Goal: Download file/media

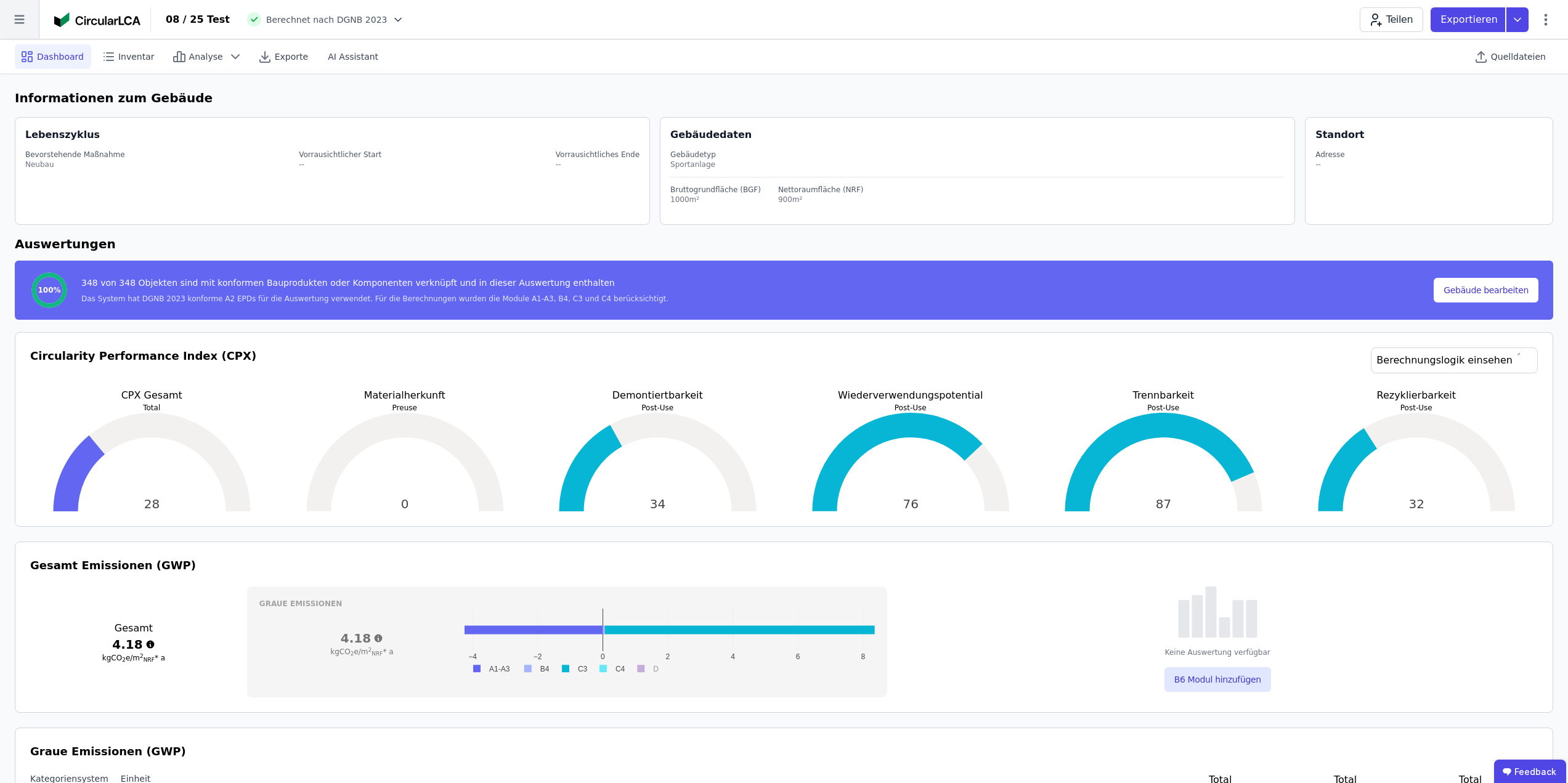
click at [28, 18] on icon at bounding box center [19, 19] width 39 height 39
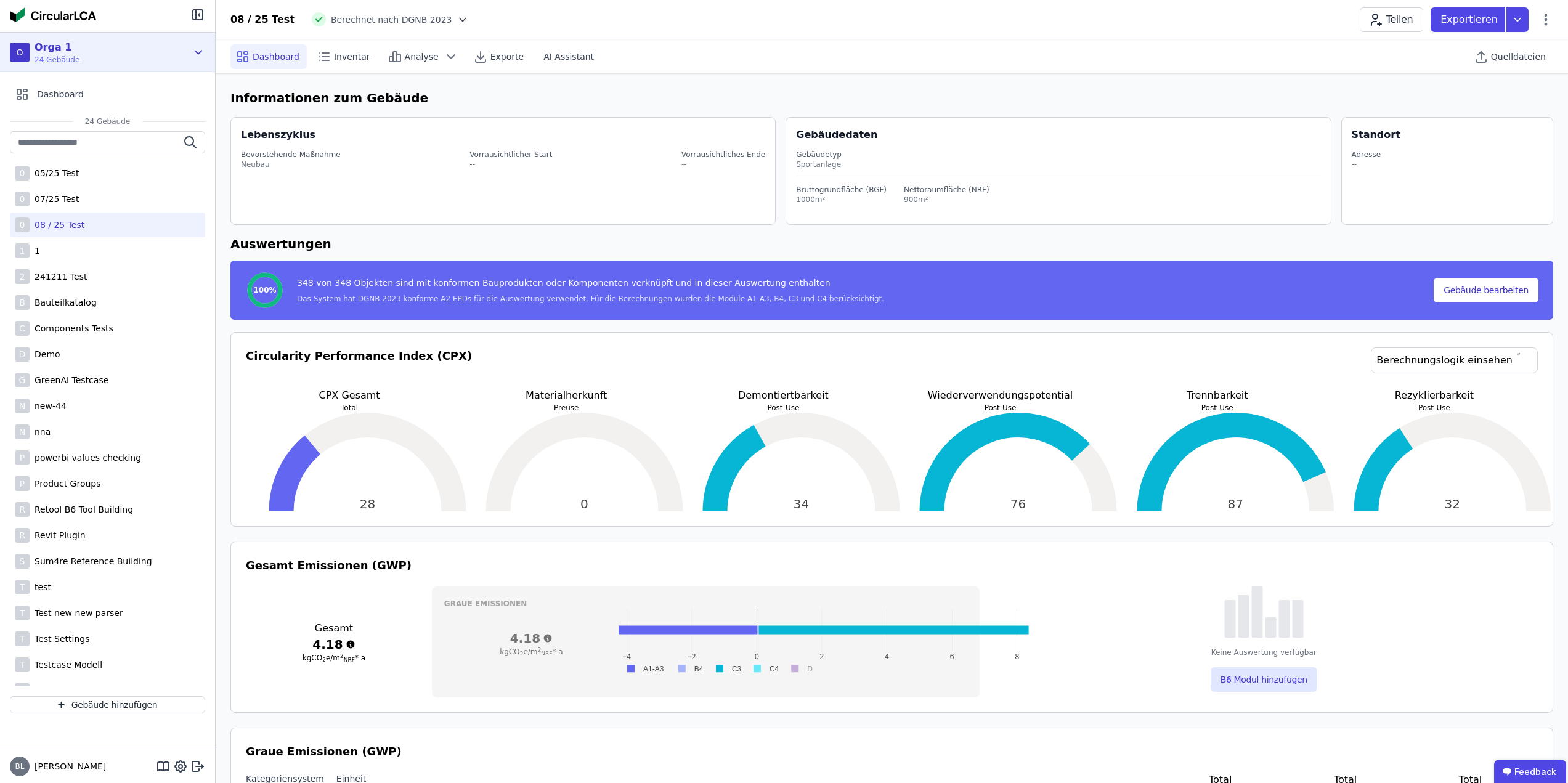
click at [123, 54] on div "O Orga 1 24 Gebäude" at bounding box center [98, 53] width 177 height 25
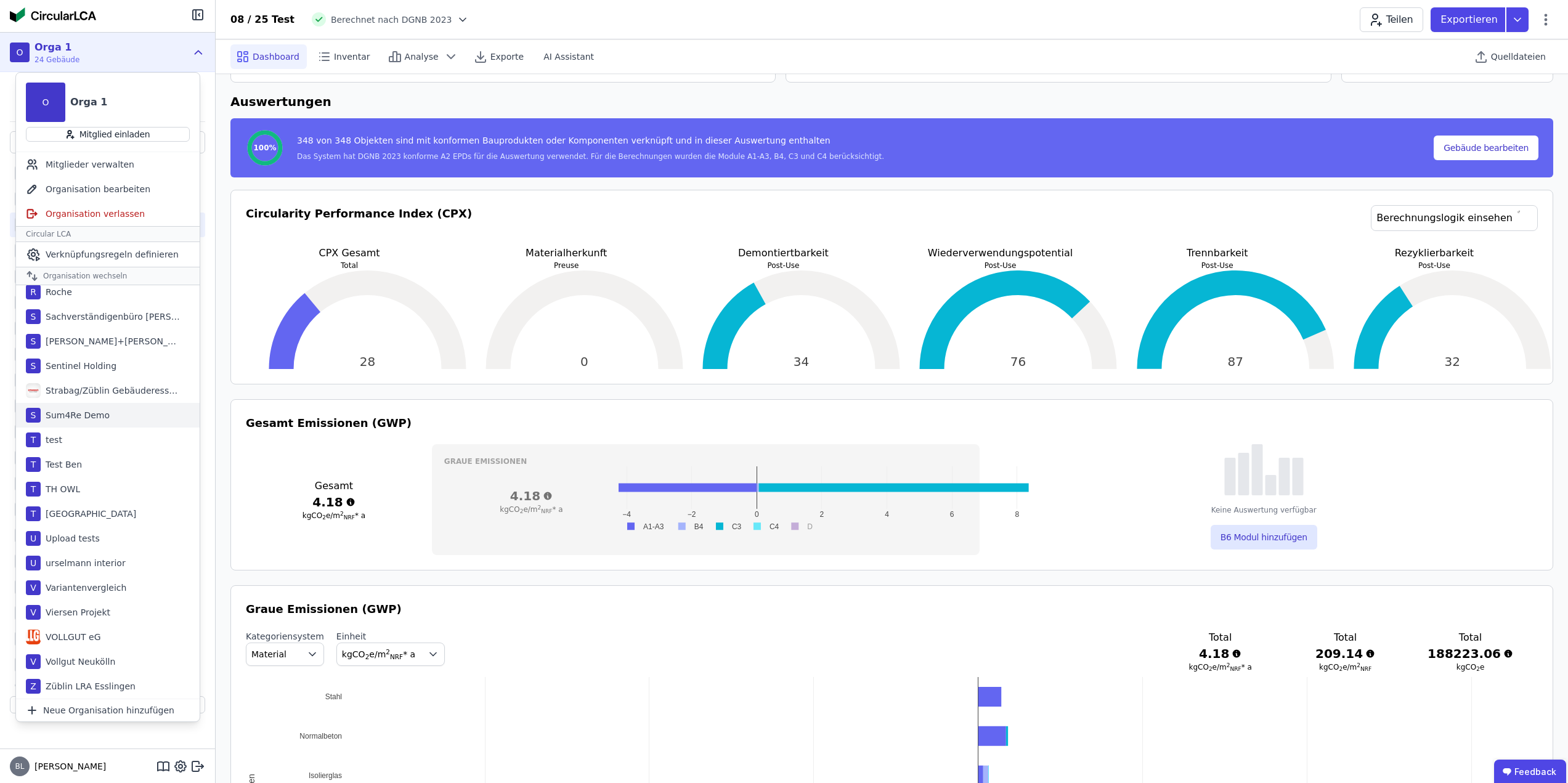
scroll to position [185, 0]
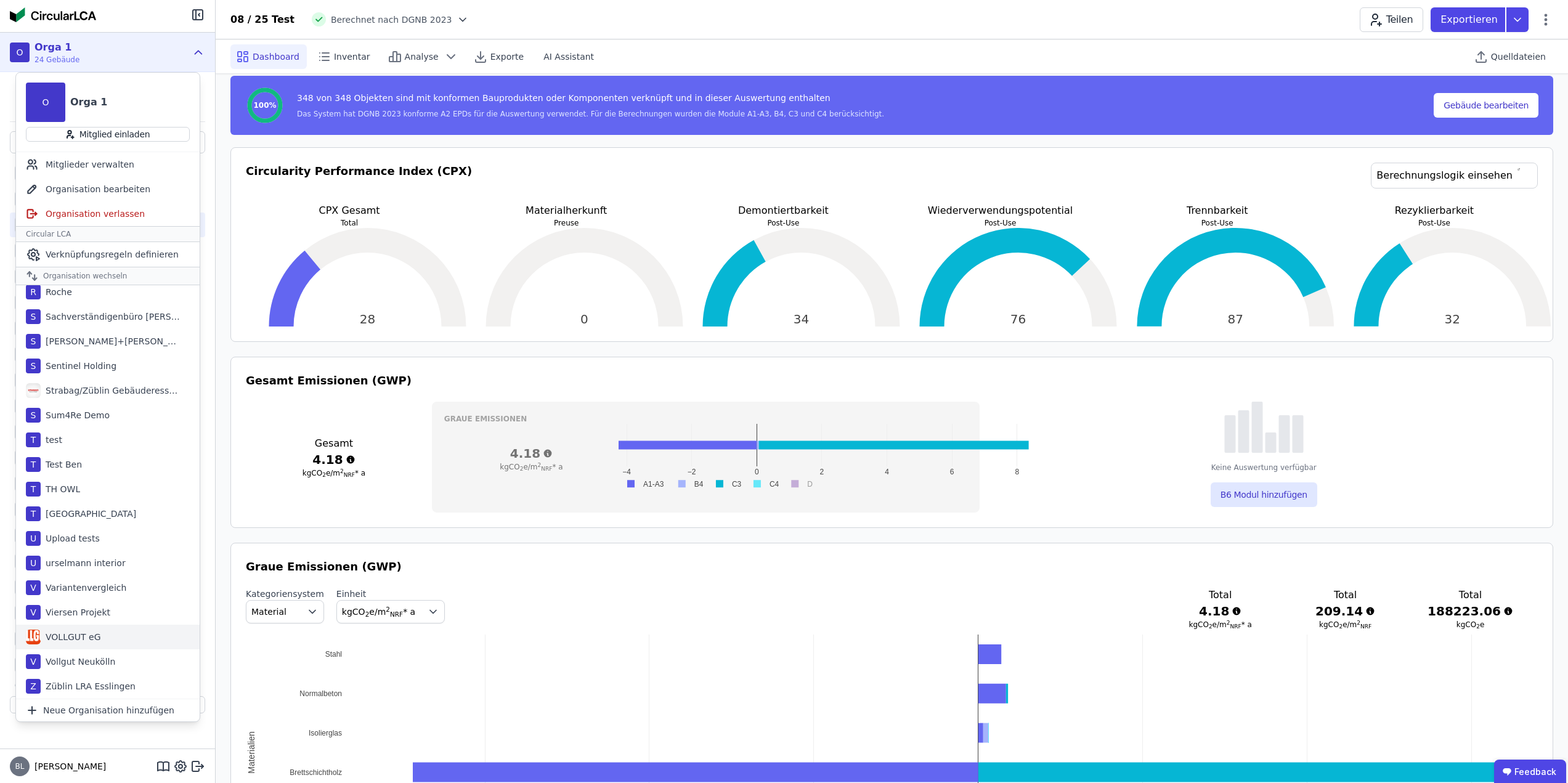
click at [85, 636] on div "VOLLGUT eG" at bounding box center [70, 636] width 60 height 12
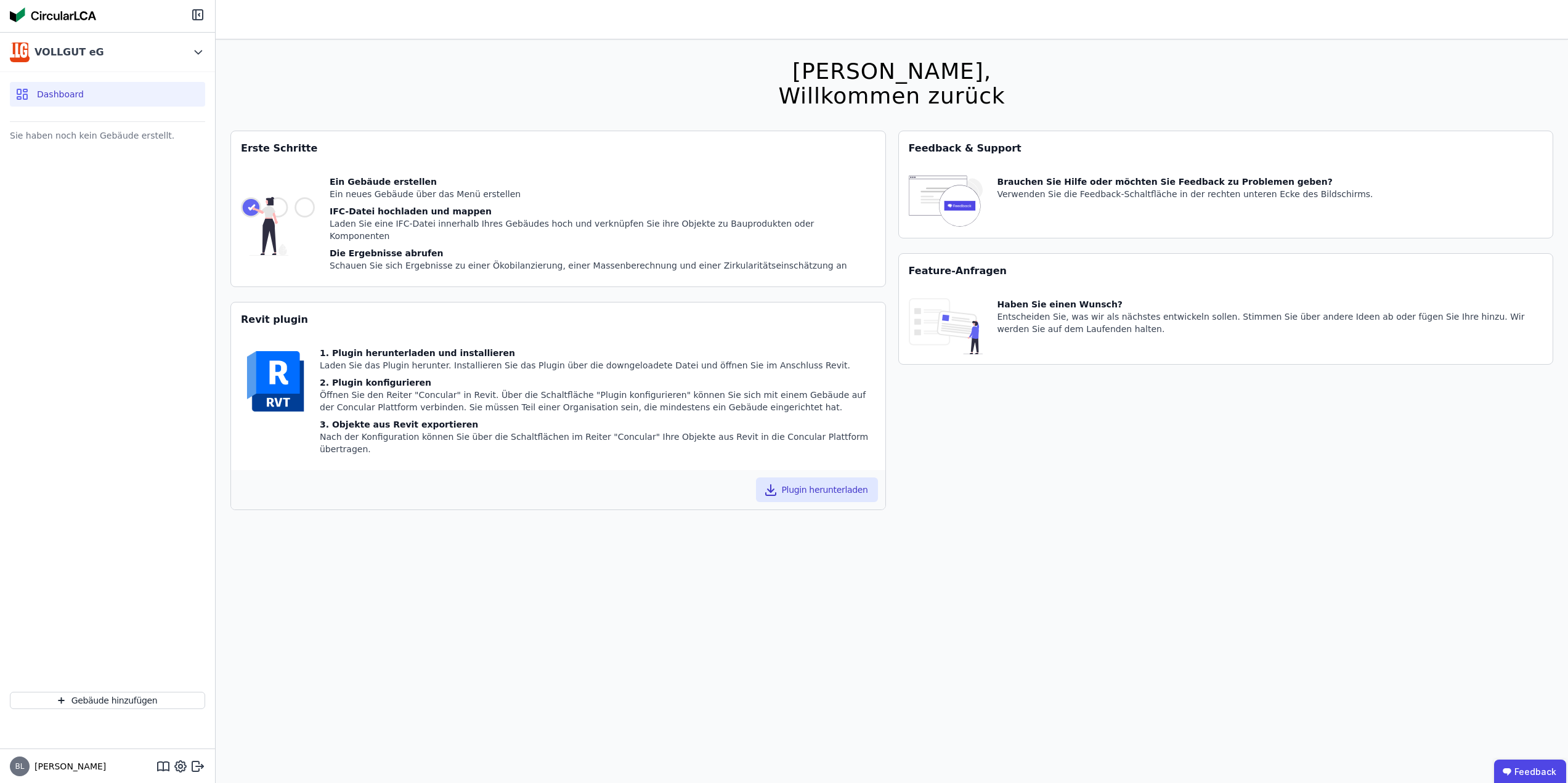
click at [69, 96] on span "Dashboard" at bounding box center [60, 94] width 47 height 12
click at [200, 52] on icon at bounding box center [198, 52] width 7 height 3
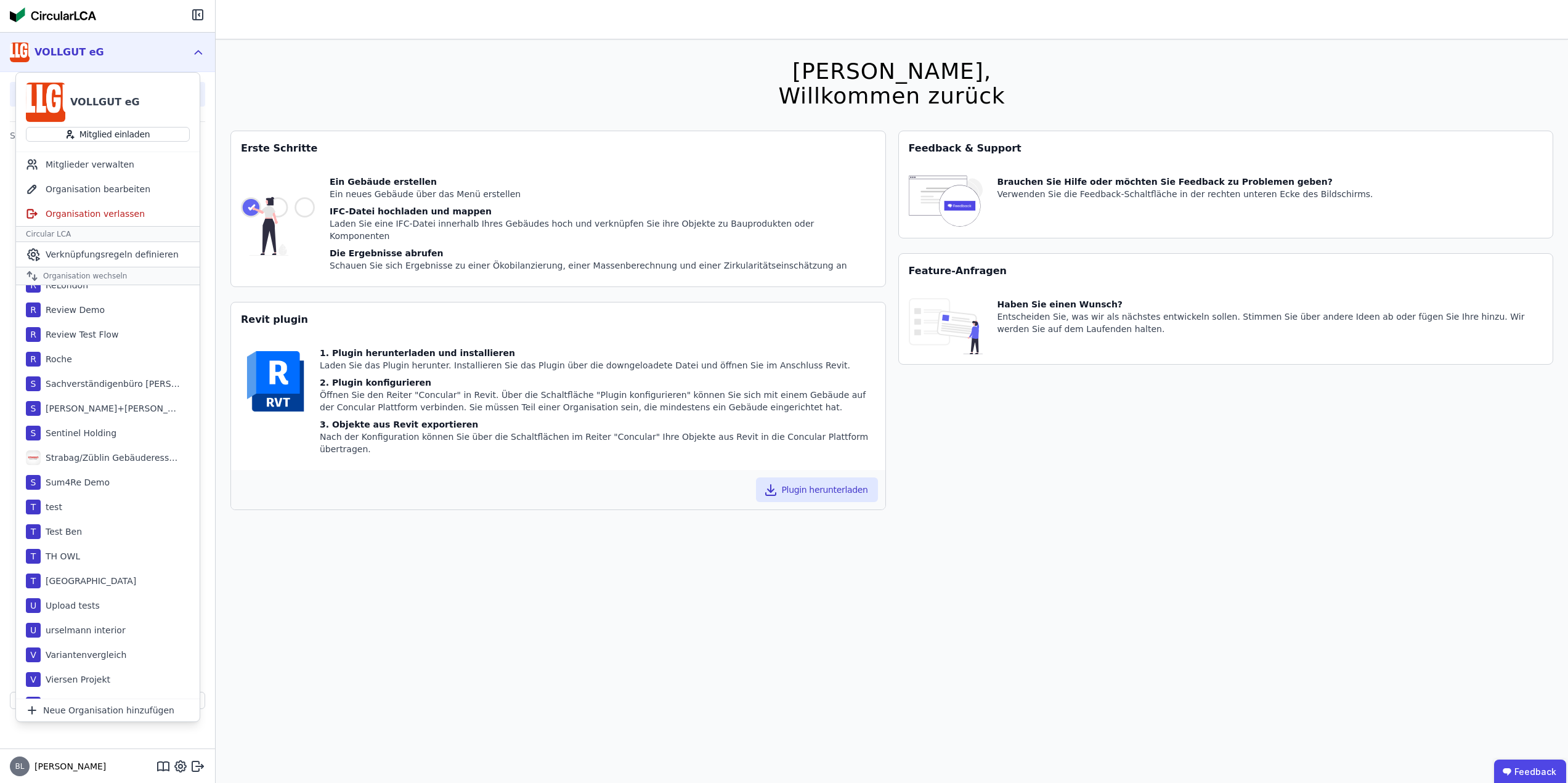
scroll to position [966, 0]
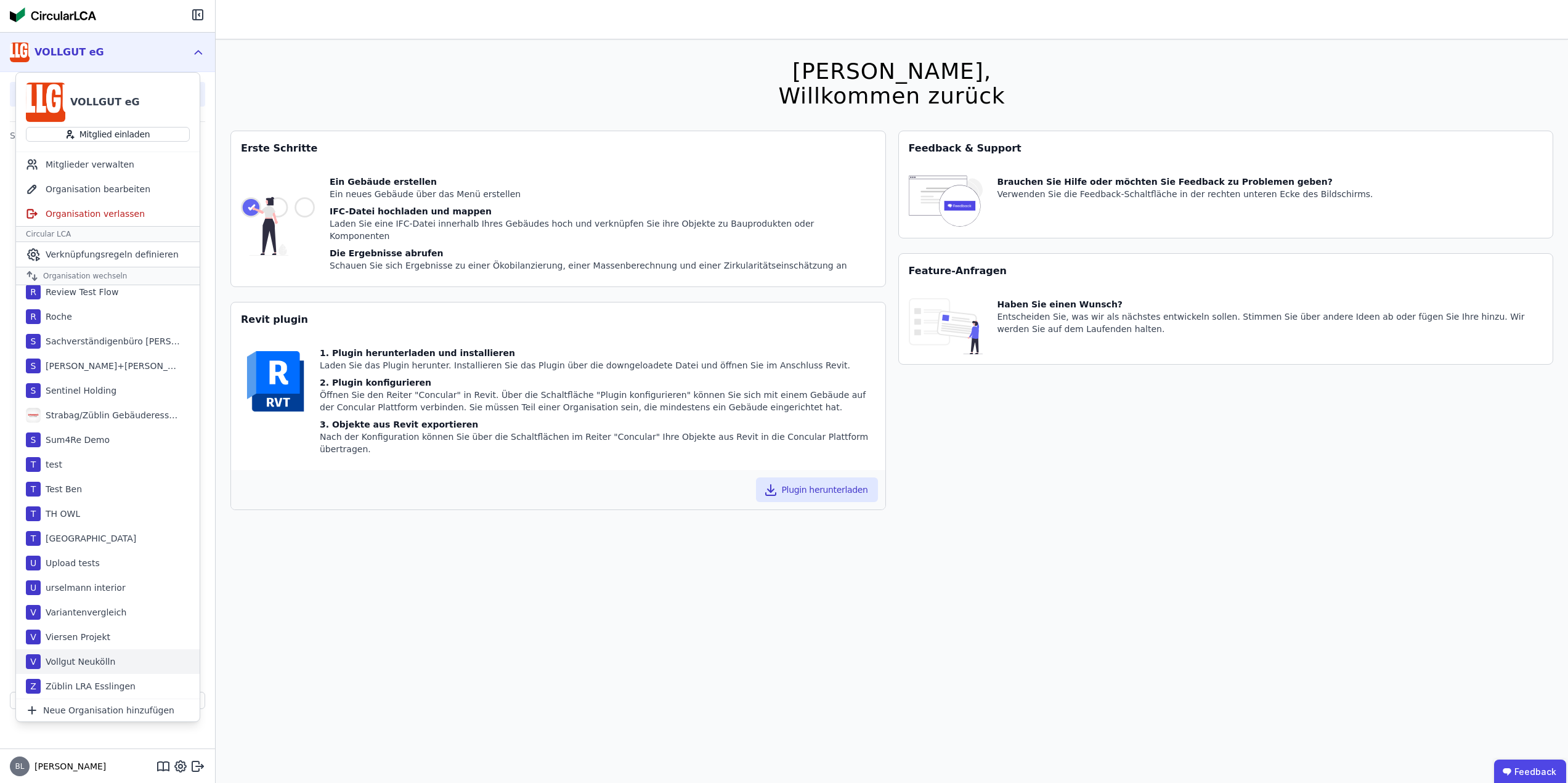
click at [95, 667] on div "Vollgut Neukölln" at bounding box center [78, 661] width 75 height 12
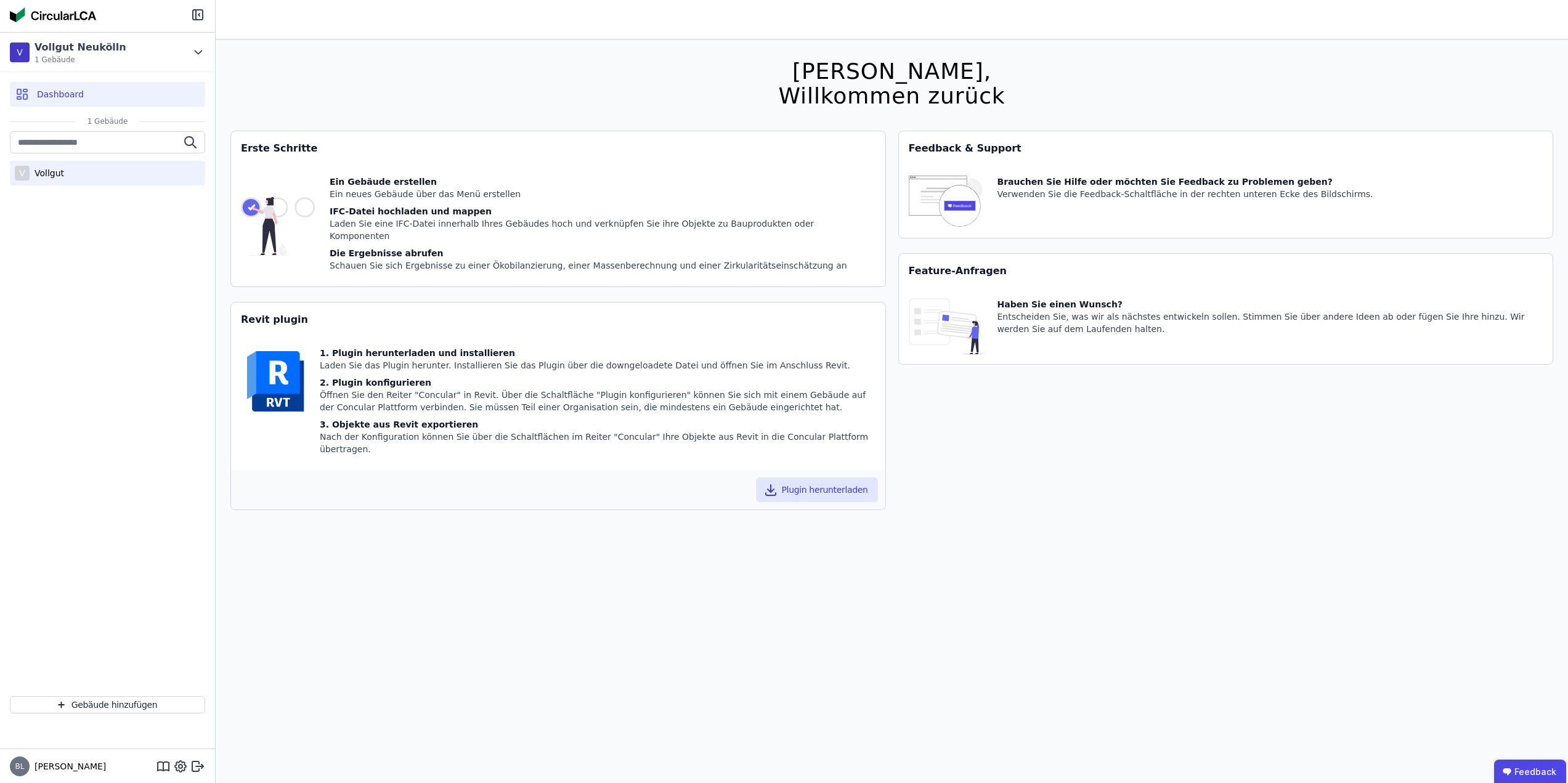
click at [59, 166] on div "V Vollgut" at bounding box center [107, 173] width 195 height 25
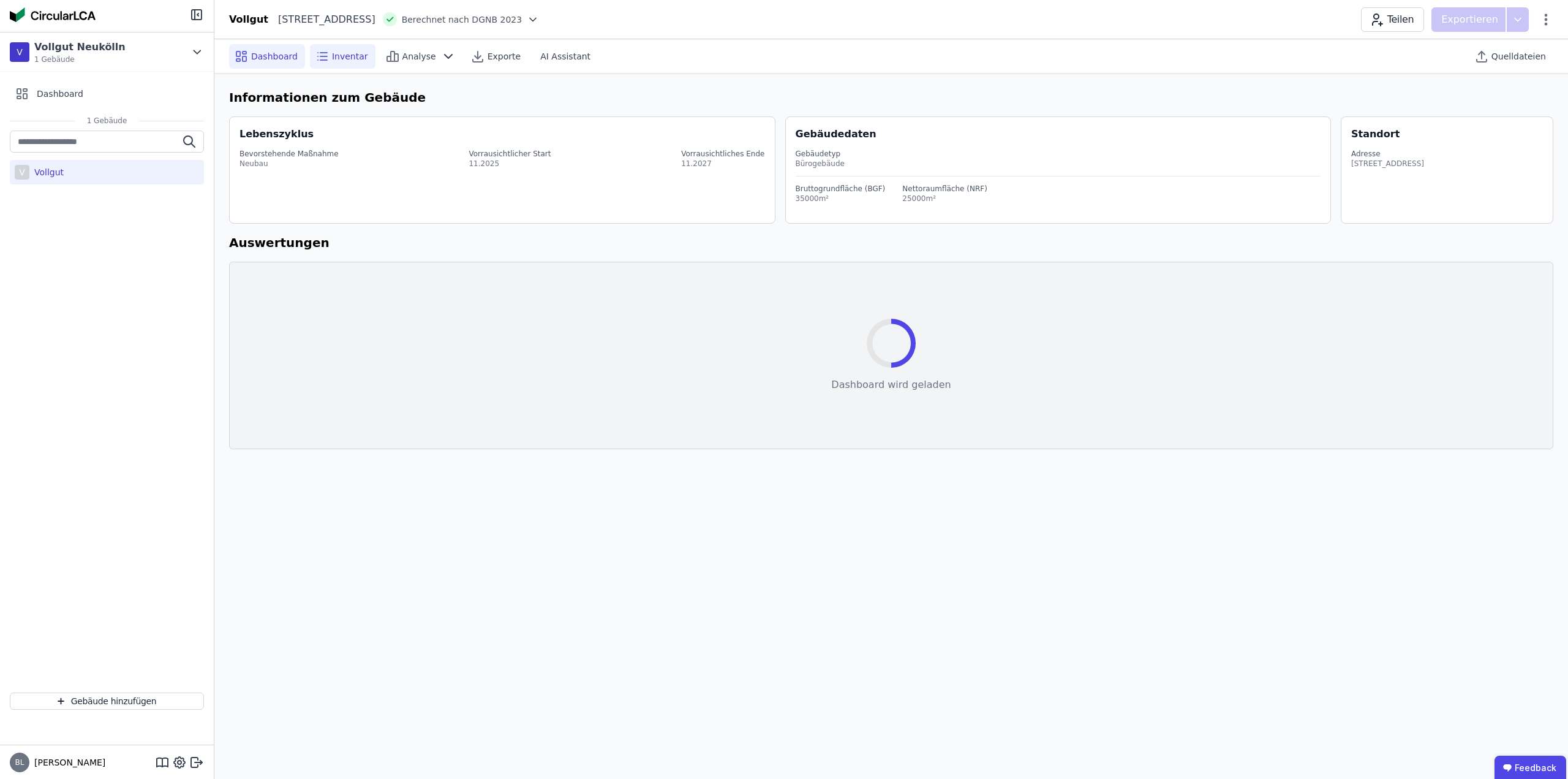
click at [332, 55] on span "Inventar" at bounding box center [350, 56] width 36 height 12
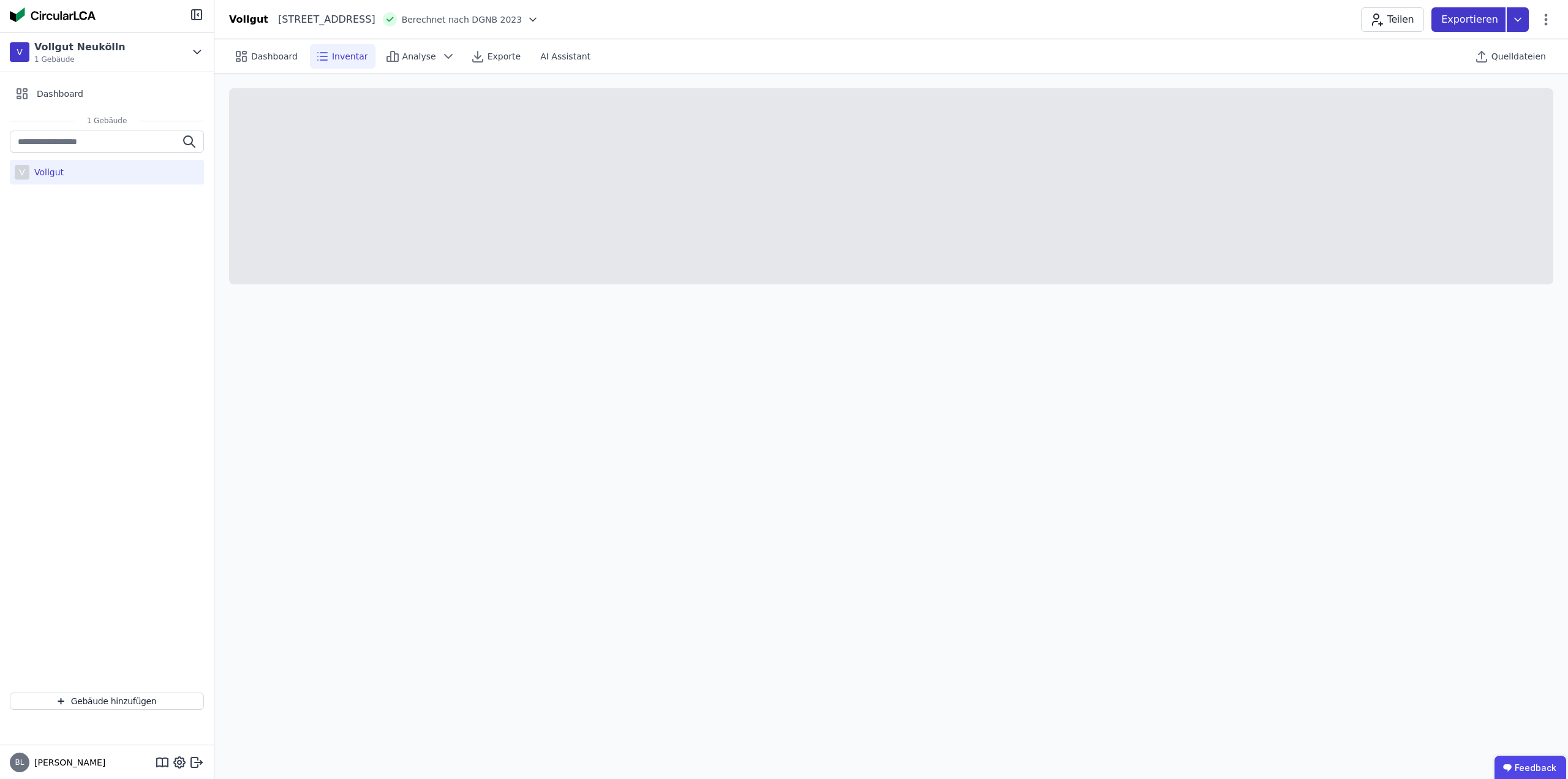
click at [1524, 20] on icon at bounding box center [1518, 20] width 22 height 25
click at [1445, 74] on div "Inventar" at bounding box center [1451, 70] width 153 height 22
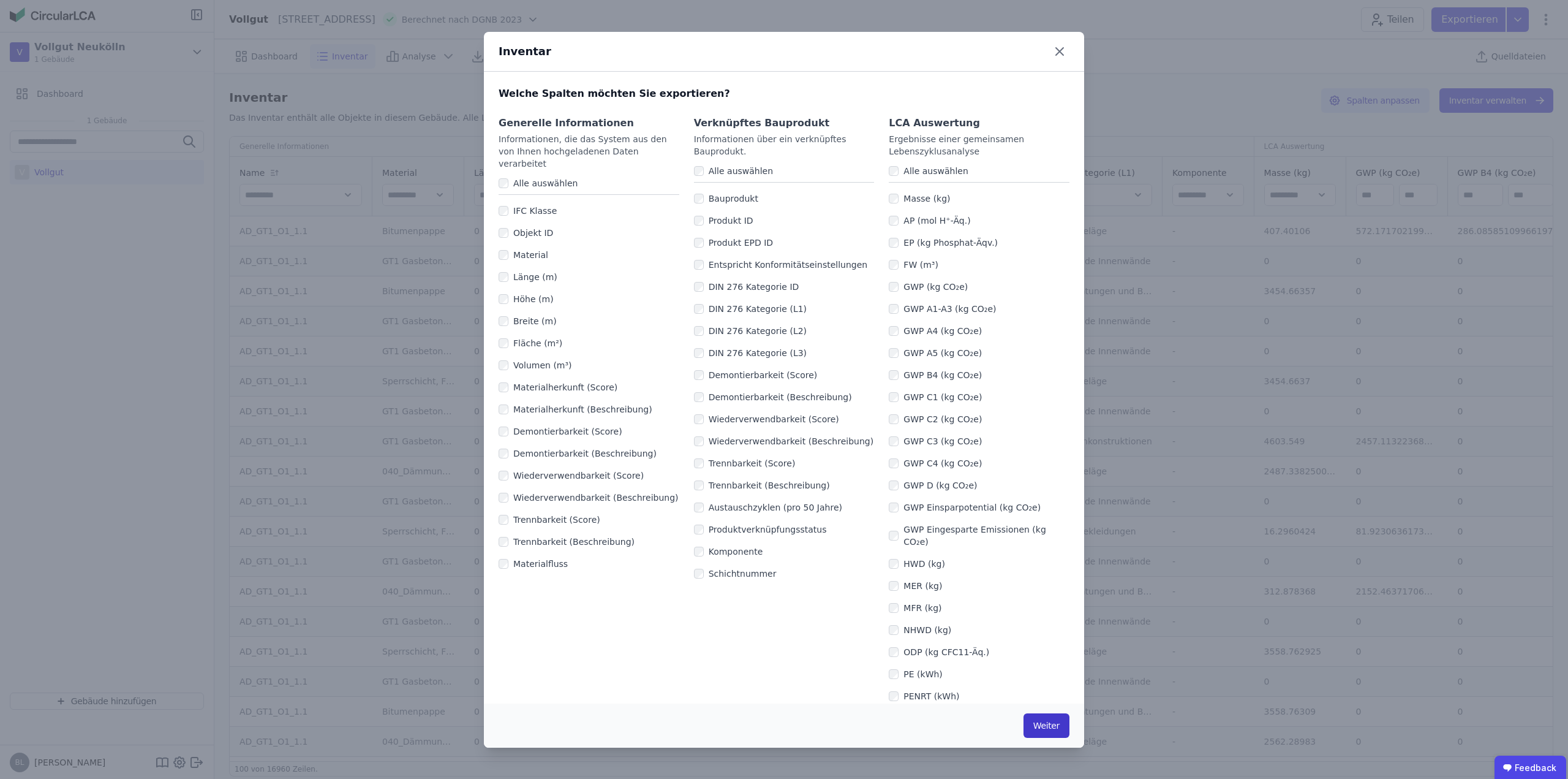
click at [1034, 723] on button "Weiter" at bounding box center [1046, 726] width 46 height 25
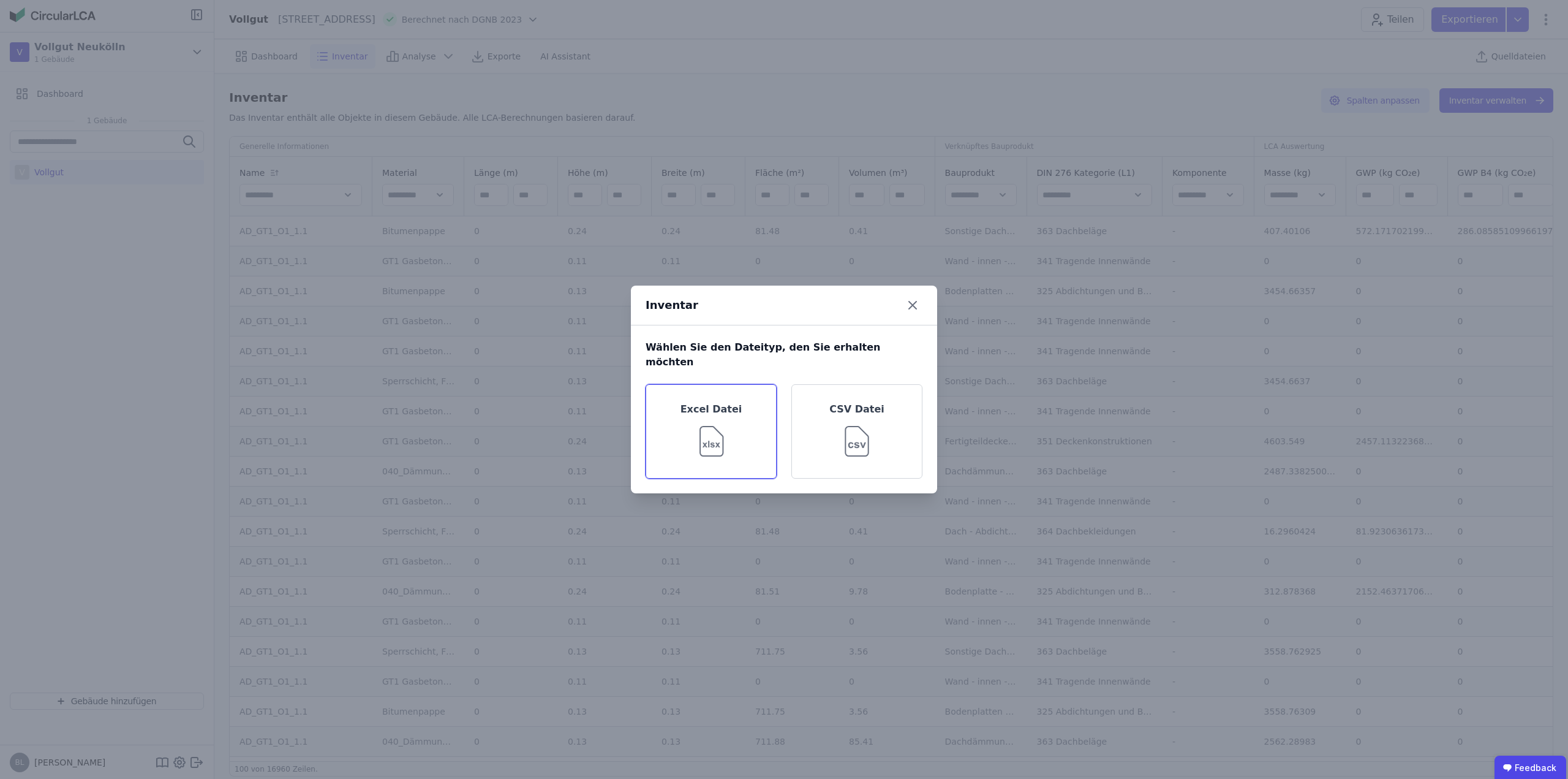
click at [733, 421] on div "Excel Datei" at bounding box center [711, 431] width 131 height 94
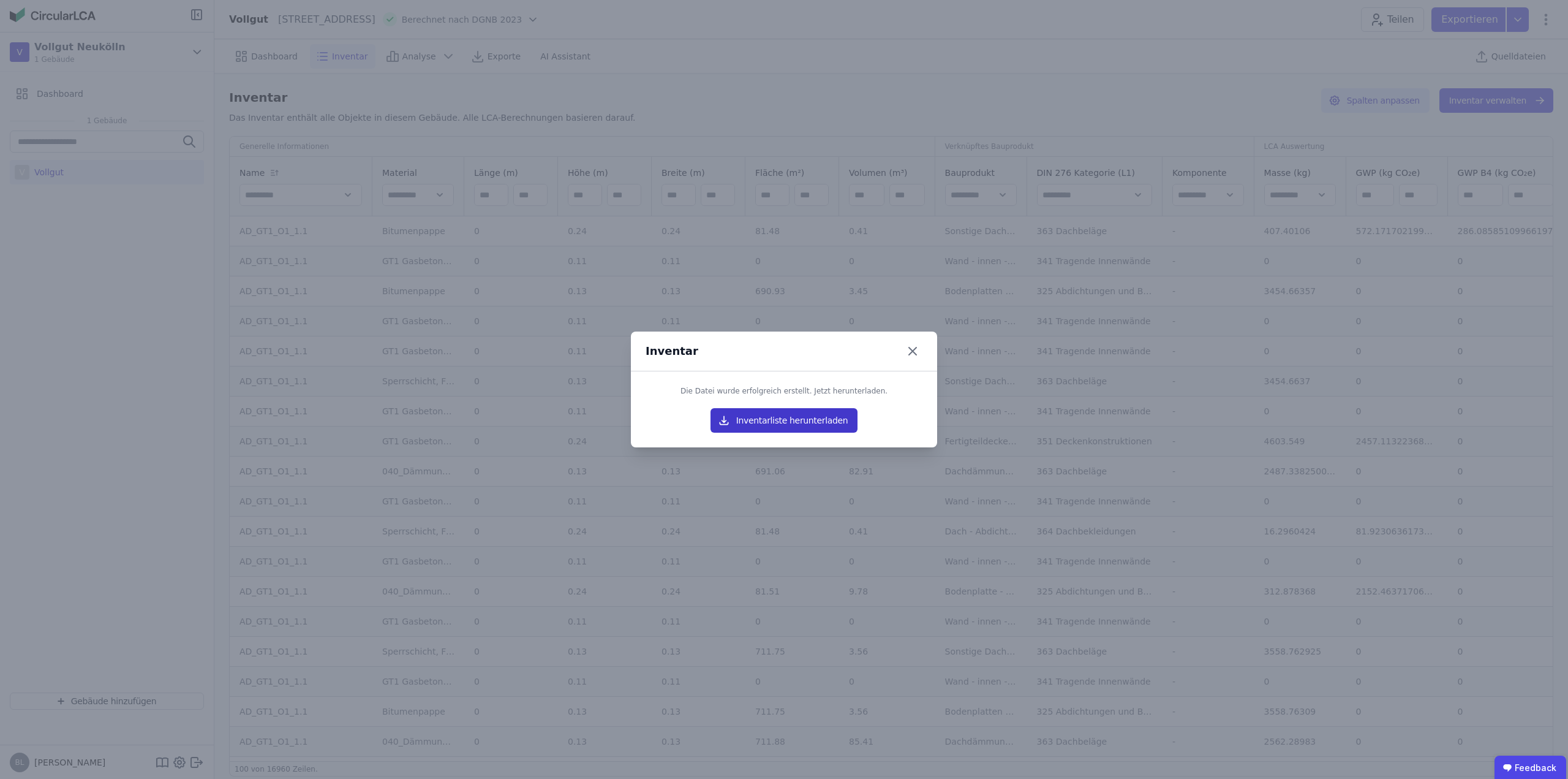
click at [742, 412] on button "Inventarliste herunterladen" at bounding box center [784, 421] width 147 height 25
click at [916, 350] on icon at bounding box center [912, 351] width 20 height 20
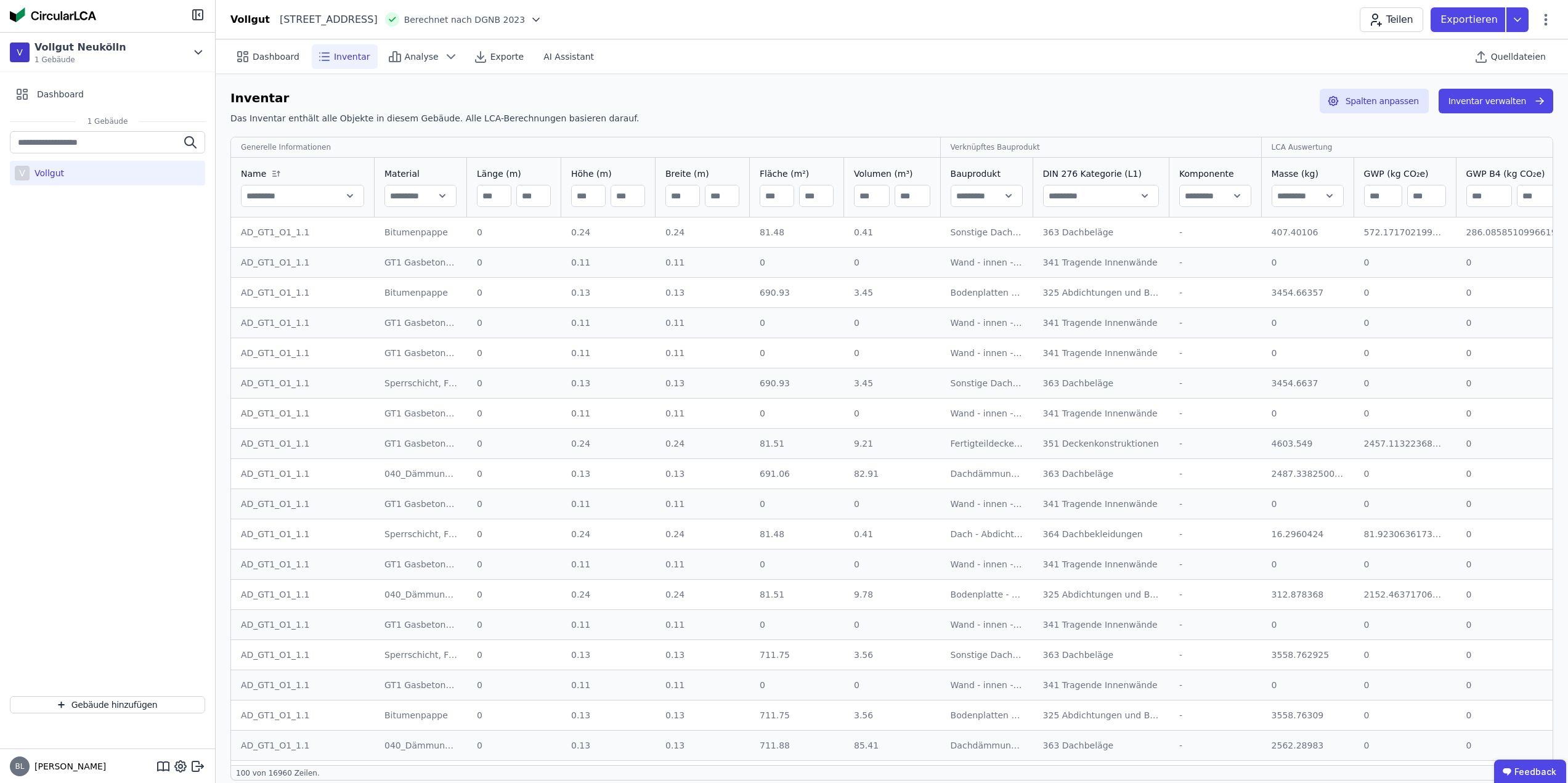
click at [758, 11] on div "Vollgut [STREET_ADDRESS] DE Berechnet nach DGNB 2023 Teilen Exportieren" at bounding box center [892, 20] width 1352 height 25
click at [849, 48] on div "Dashboard Inventar Analyse Exporte AI Assistant Quelldateien" at bounding box center [892, 57] width 1323 height 34
click at [62, 106] on div "Dashboard" at bounding box center [107, 95] width 195 height 25
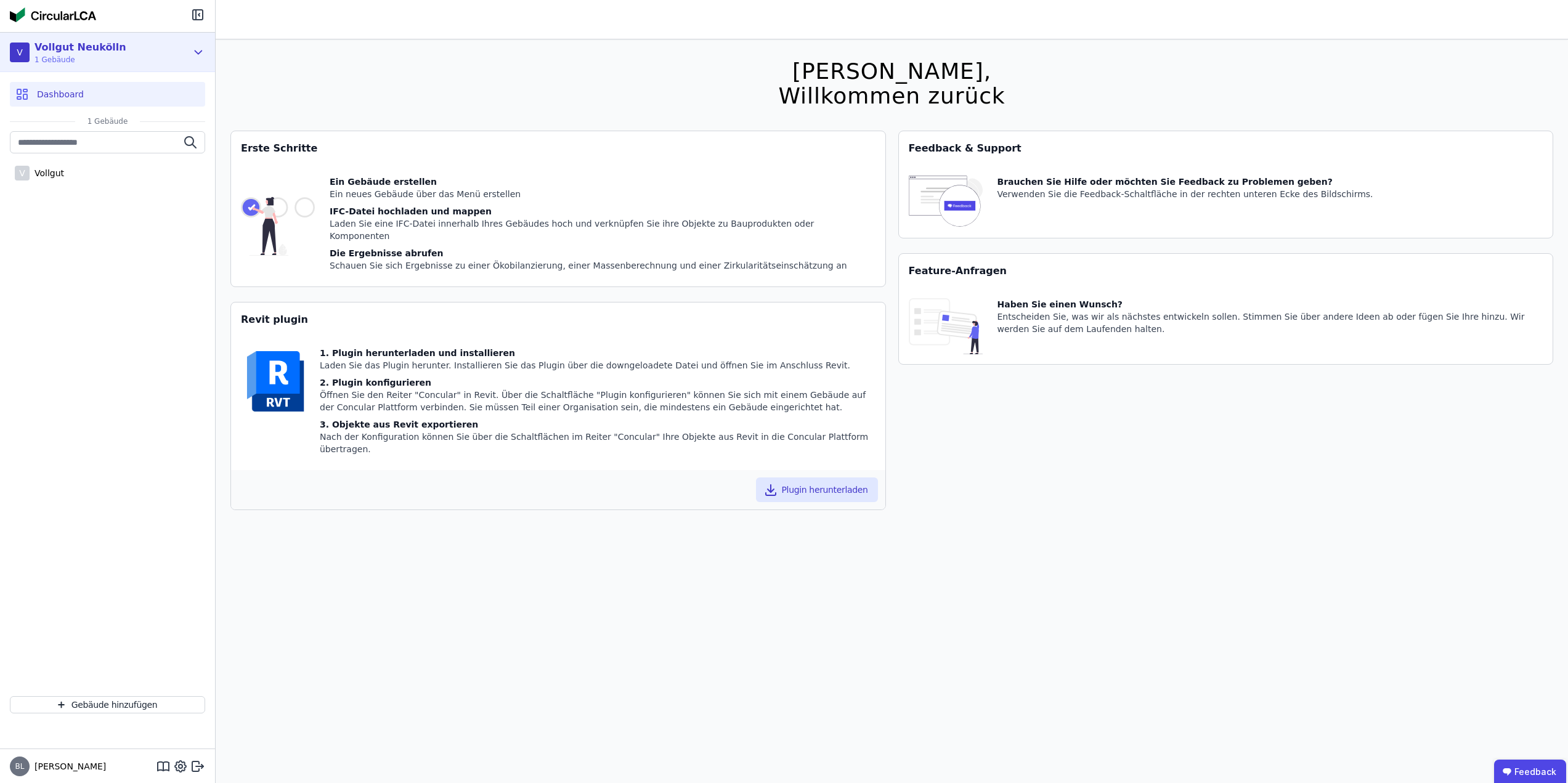
click at [201, 52] on icon at bounding box center [198, 52] width 13 height 15
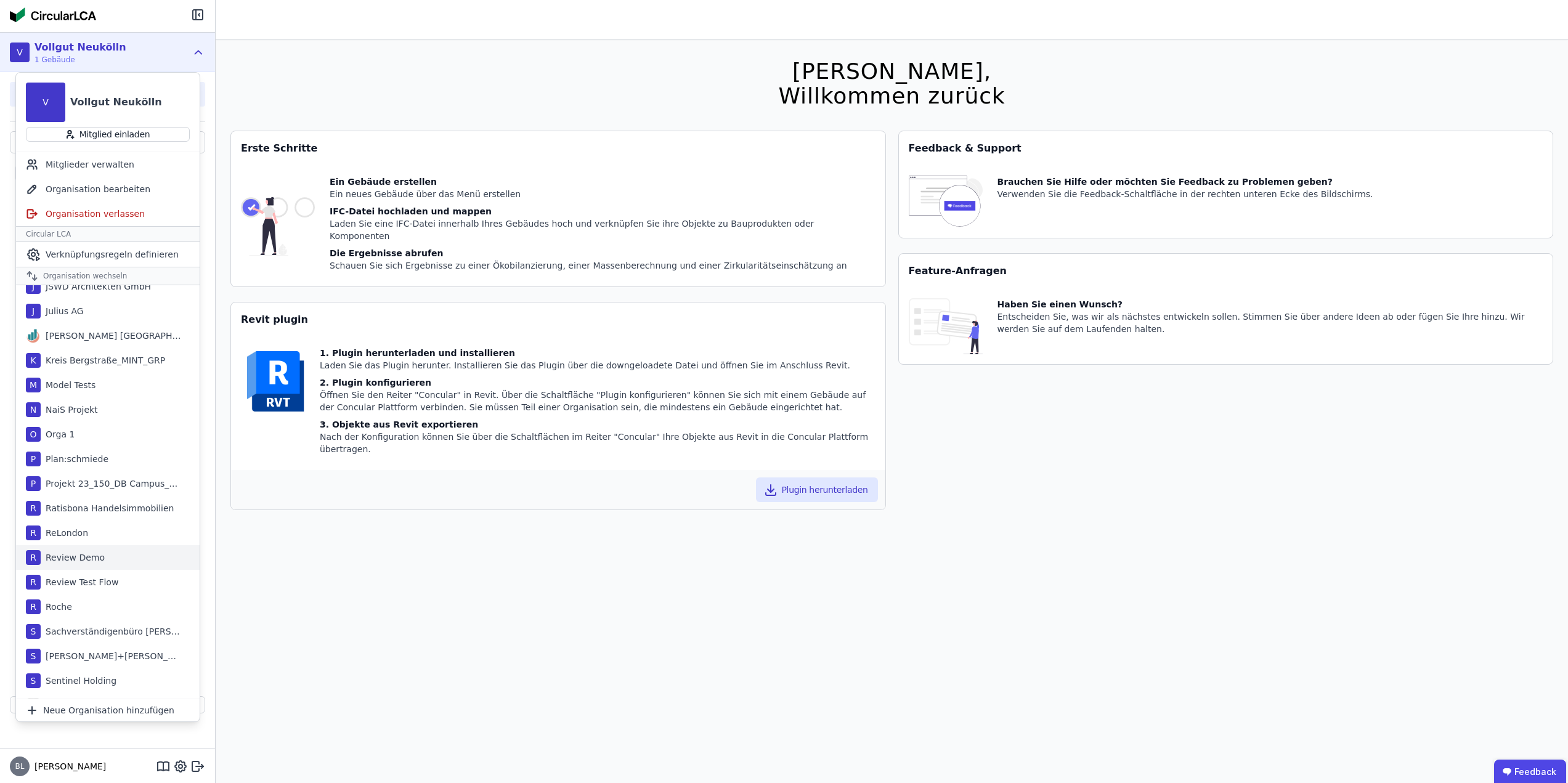
scroll to position [658, 0]
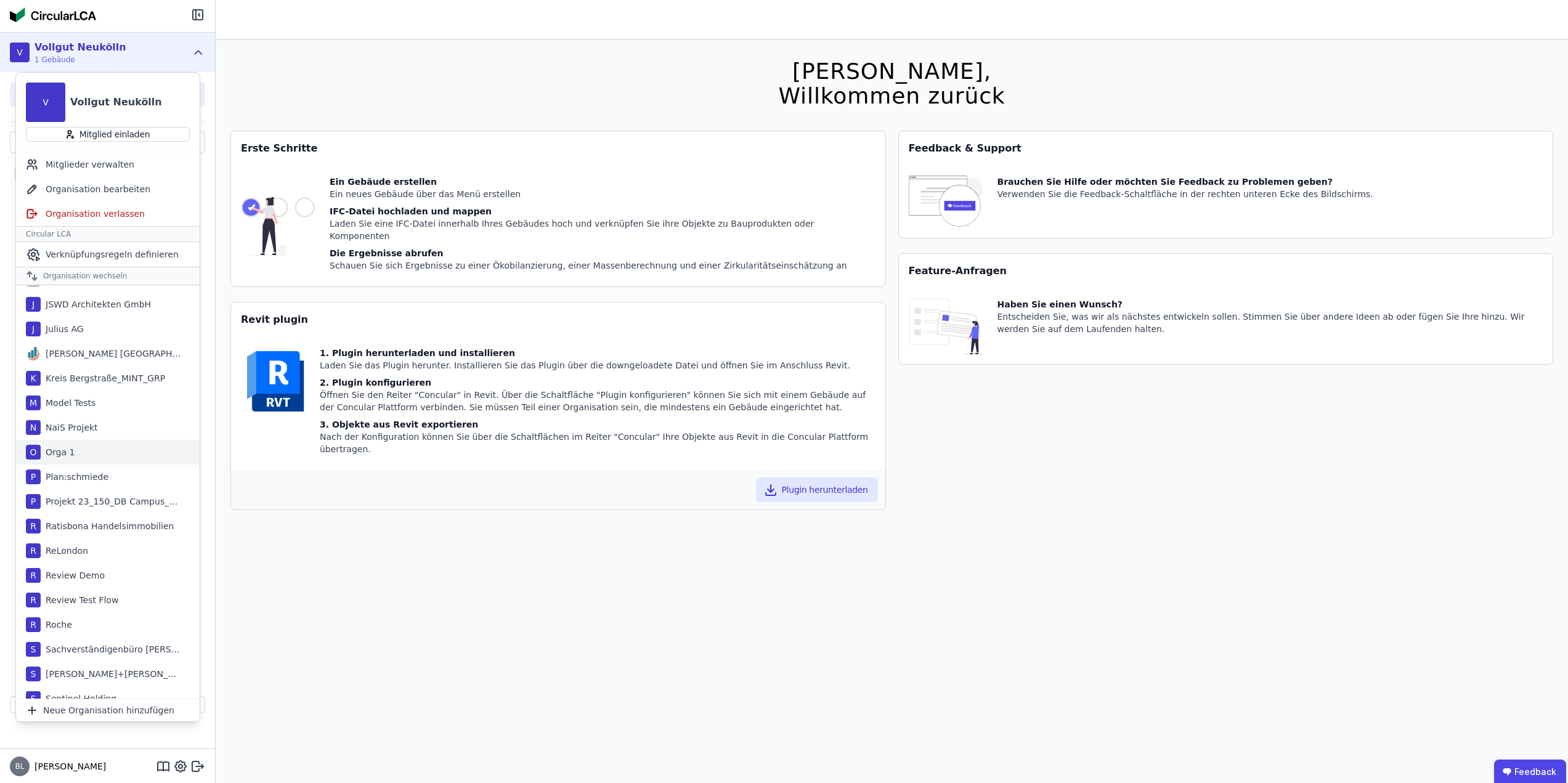
click at [113, 456] on div "O Orga 1" at bounding box center [108, 452] width 184 height 25
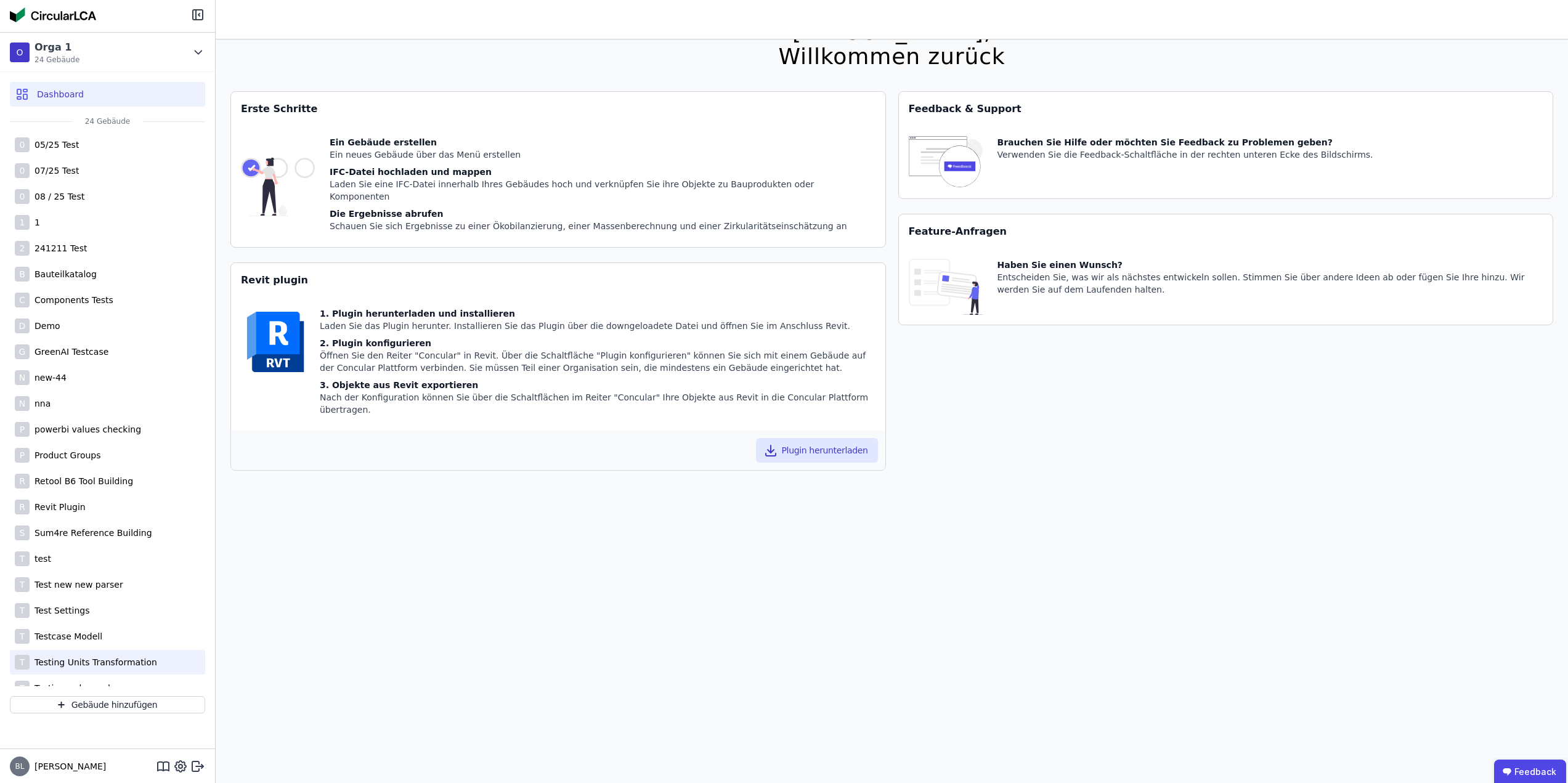
scroll to position [0, 0]
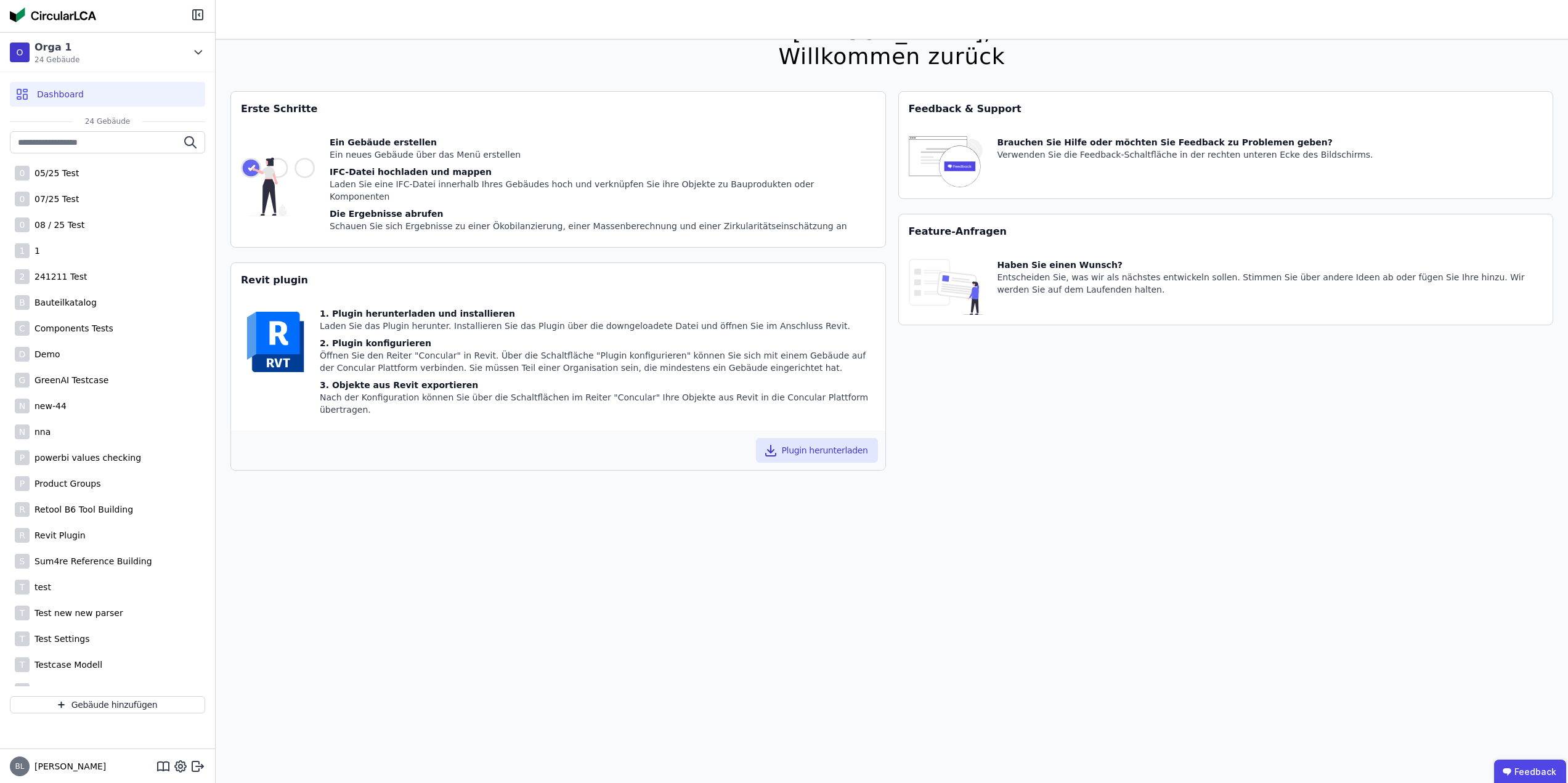
click at [603, 14] on header at bounding box center [892, 20] width 1352 height 40
